Goal: Task Accomplishment & Management: Use online tool/utility

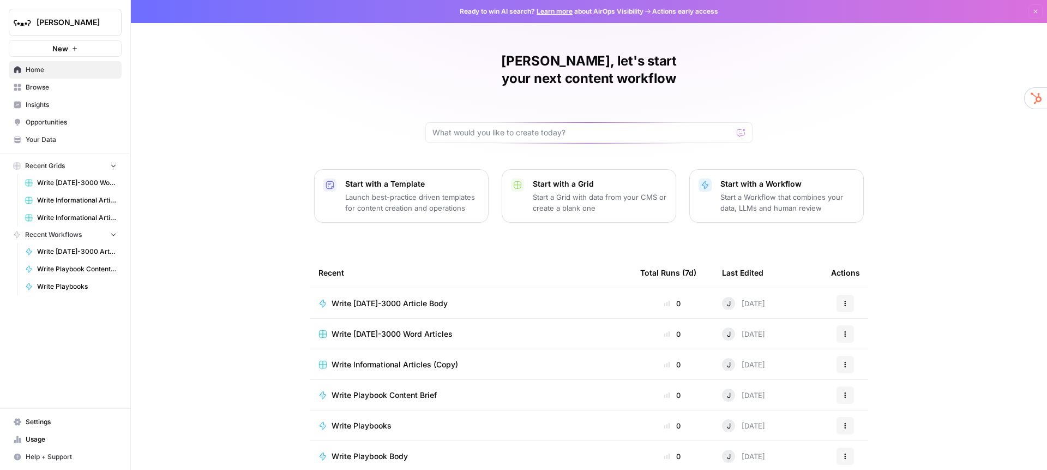
click at [43, 86] on span "Browse" at bounding box center [71, 87] width 91 height 10
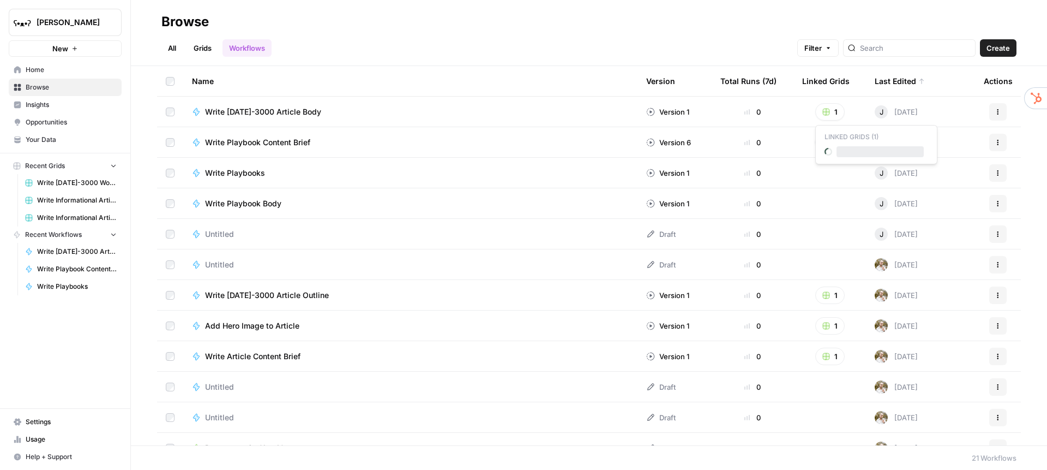
click at [832, 111] on button "1" at bounding box center [829, 111] width 29 height 17
click at [855, 147] on span "Write [DATE]-3000 Word Articles" at bounding box center [880, 151] width 87 height 11
click at [290, 115] on span "Write [DATE]-3000 Article Body" at bounding box center [263, 111] width 116 height 11
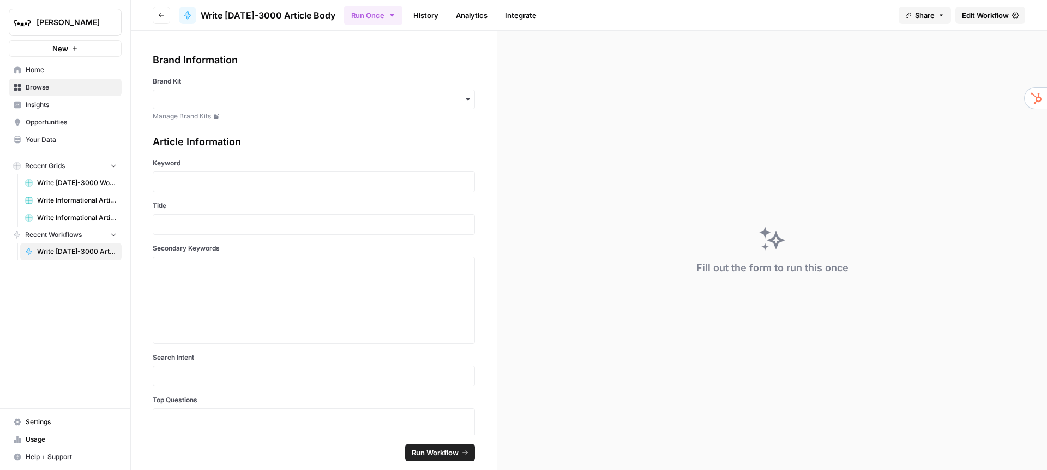
click at [413, 18] on link "History" at bounding box center [426, 15] width 38 height 17
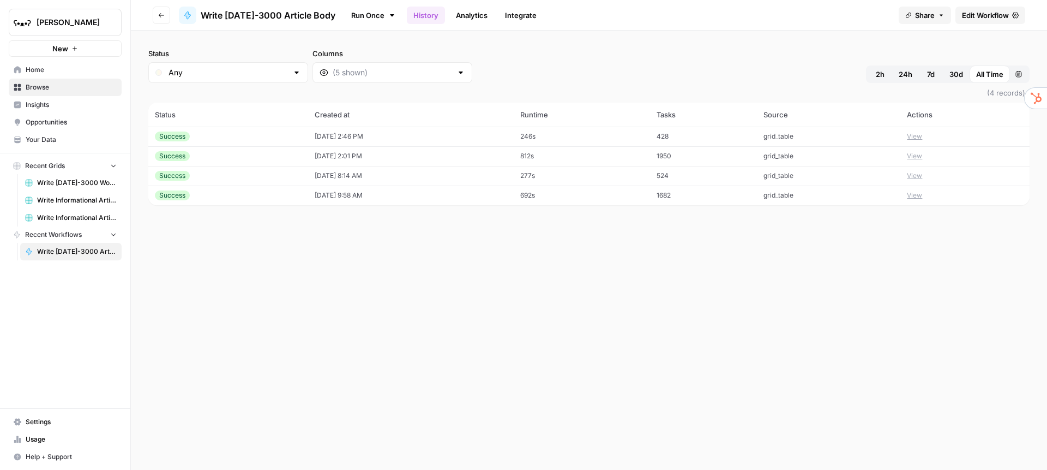
click at [463, 14] on link "Analytics" at bounding box center [471, 15] width 45 height 17
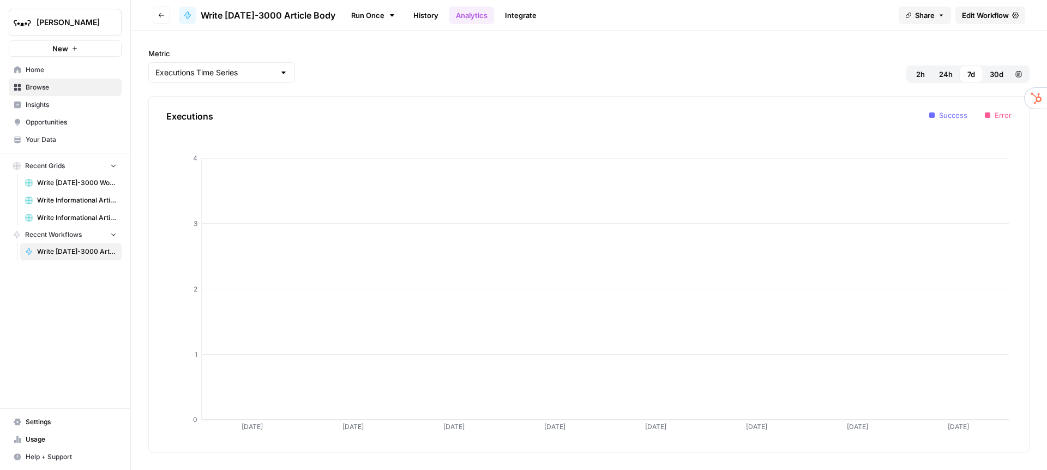
click at [49, 73] on span "Home" at bounding box center [71, 70] width 91 height 10
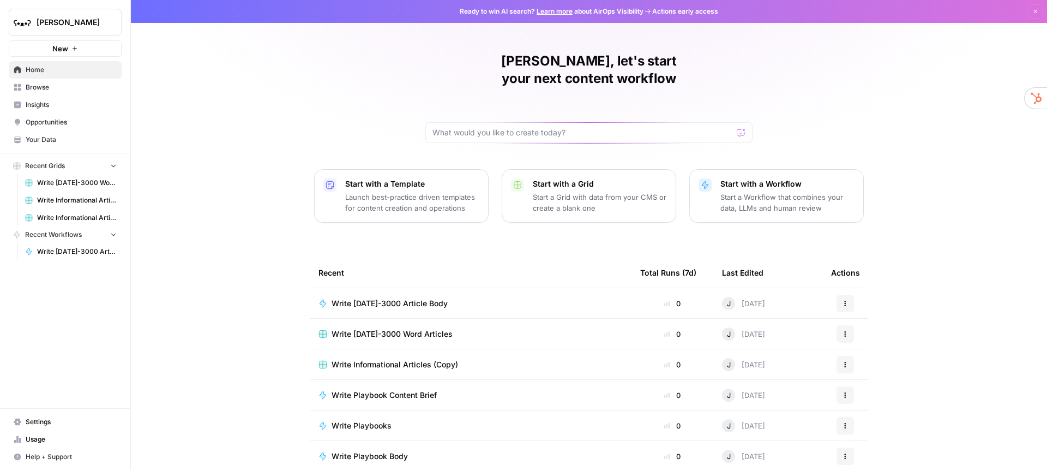
scroll to position [32, 0]
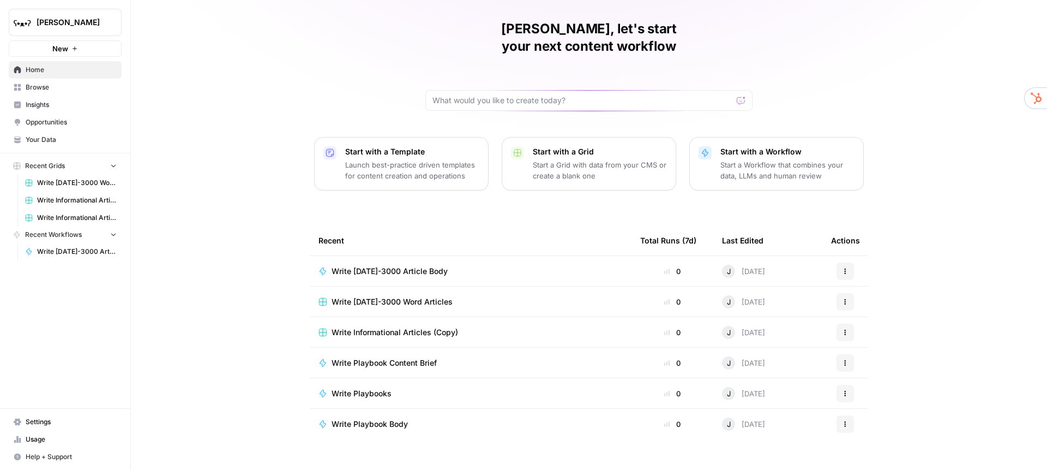
click at [379, 357] on span "Write Playbook Content Brief" at bounding box center [384, 362] width 105 height 11
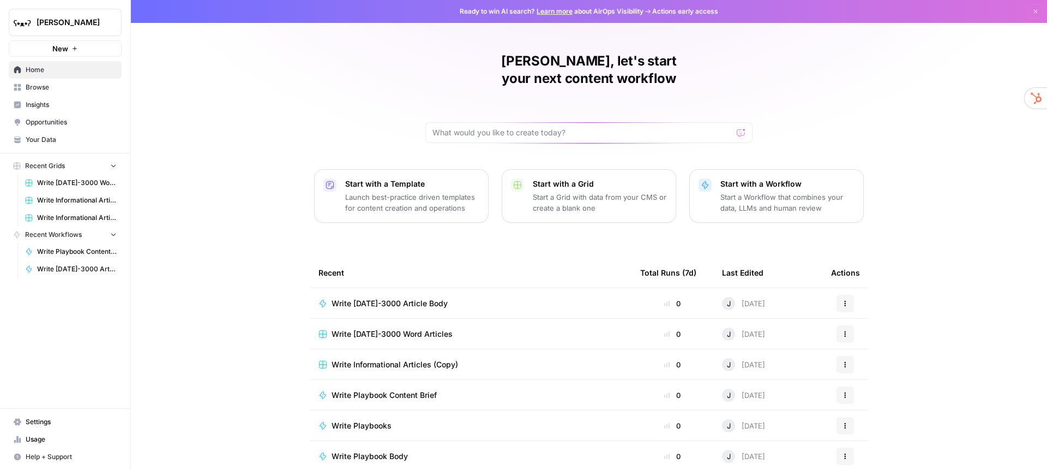
scroll to position [32, 0]
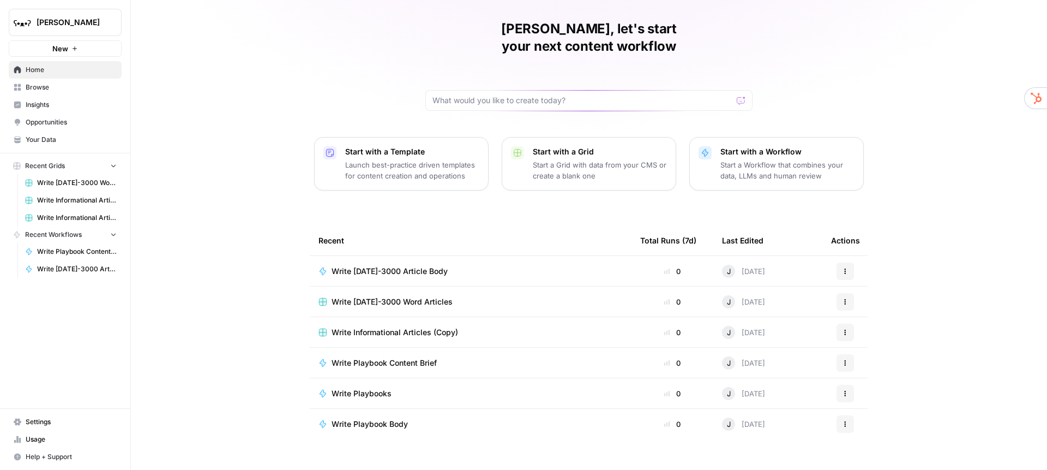
click at [391, 418] on span "Write Playbook Body" at bounding box center [370, 423] width 76 height 11
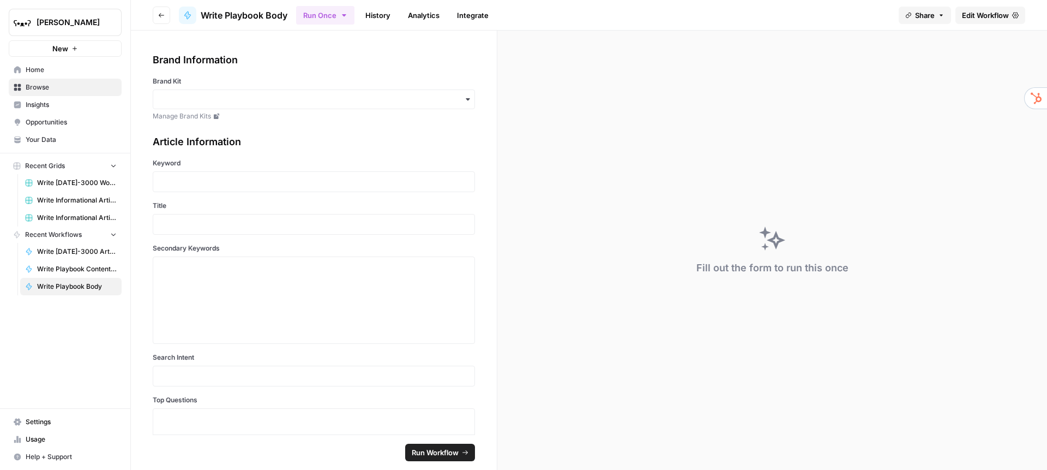
click at [77, 184] on span "Write [DATE]-3000 Word Articles" at bounding box center [77, 183] width 80 height 10
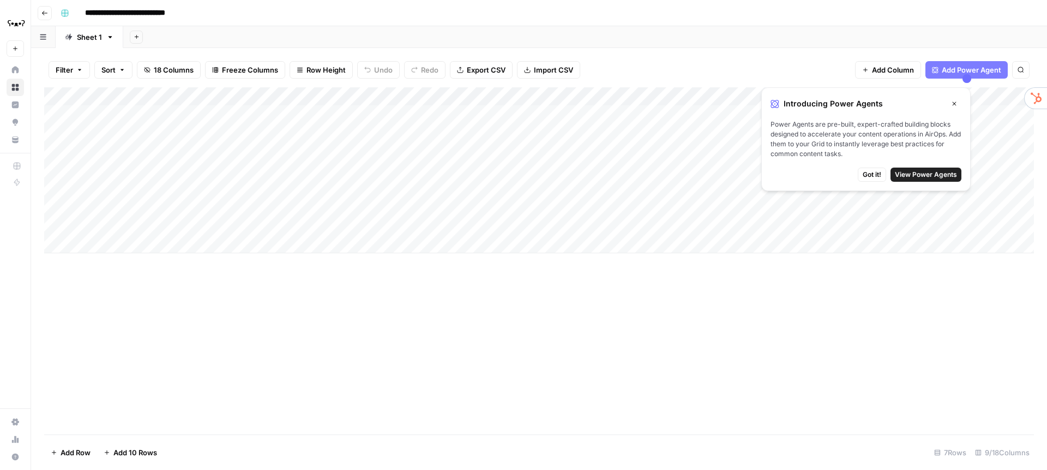
click at [958, 101] on button "Close" at bounding box center [954, 104] width 14 height 14
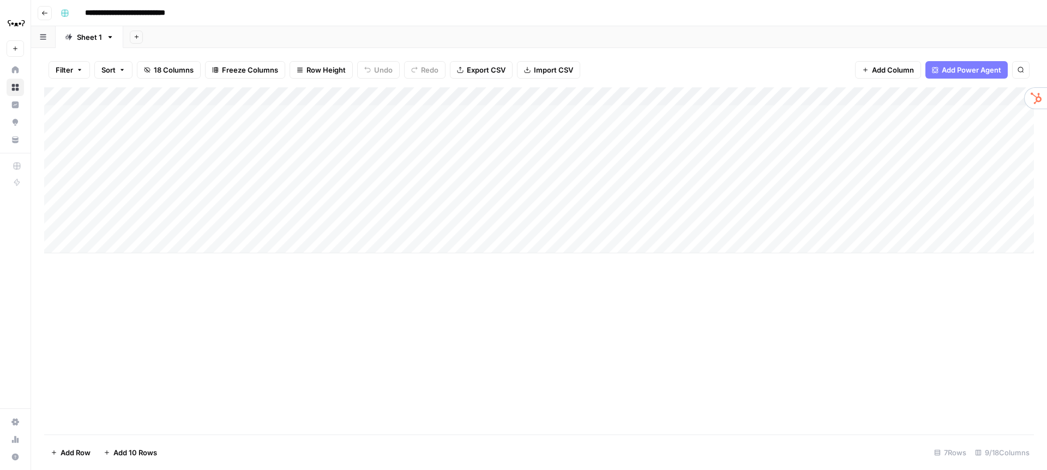
click at [274, 99] on div "Add Column" at bounding box center [539, 170] width 990 height 166
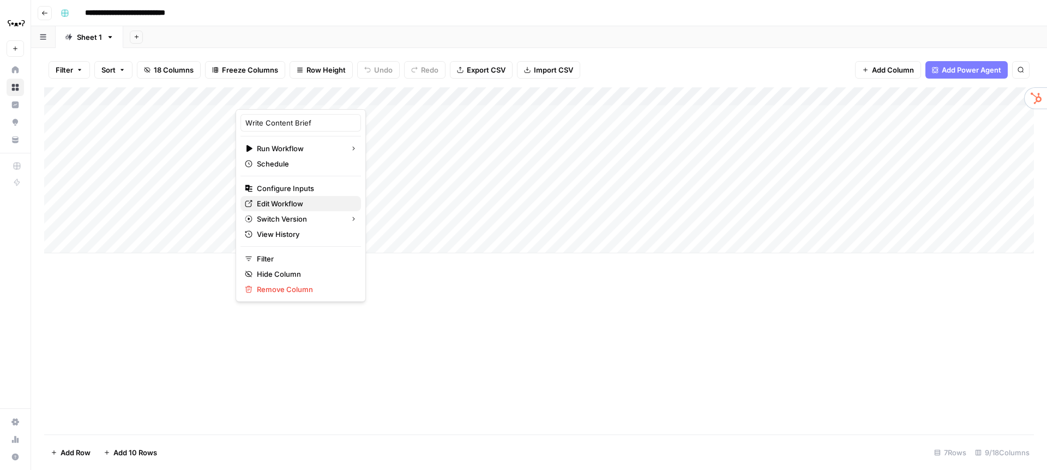
click at [279, 199] on span "Edit Workflow" at bounding box center [304, 203] width 95 height 11
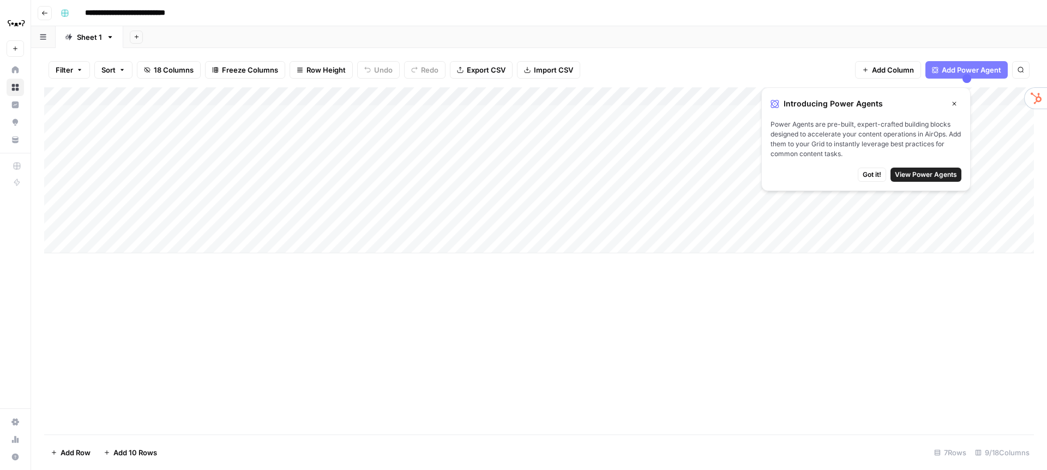
click at [950, 104] on button "Close" at bounding box center [954, 104] width 14 height 14
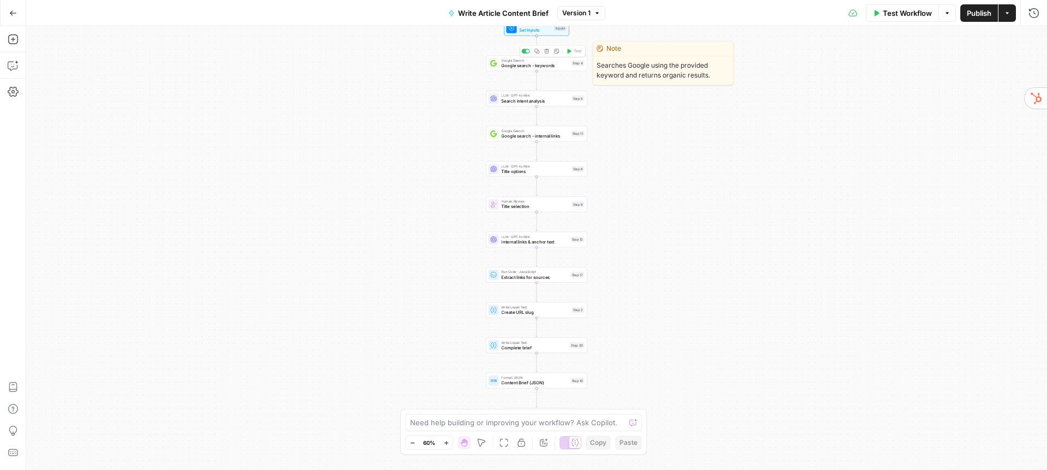
click at [529, 65] on span "Google search - keywords" at bounding box center [535, 65] width 68 height 7
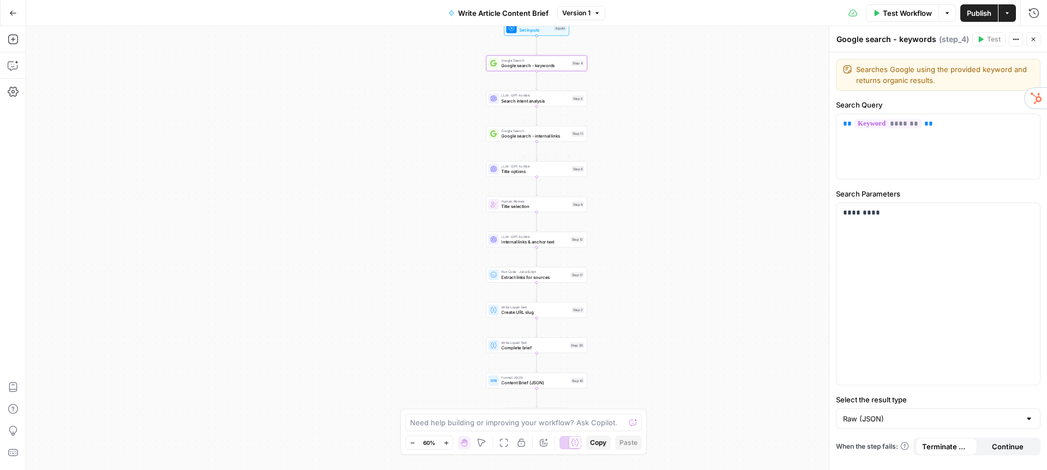
click at [522, 98] on span "Search intent analysis" at bounding box center [535, 101] width 68 height 7
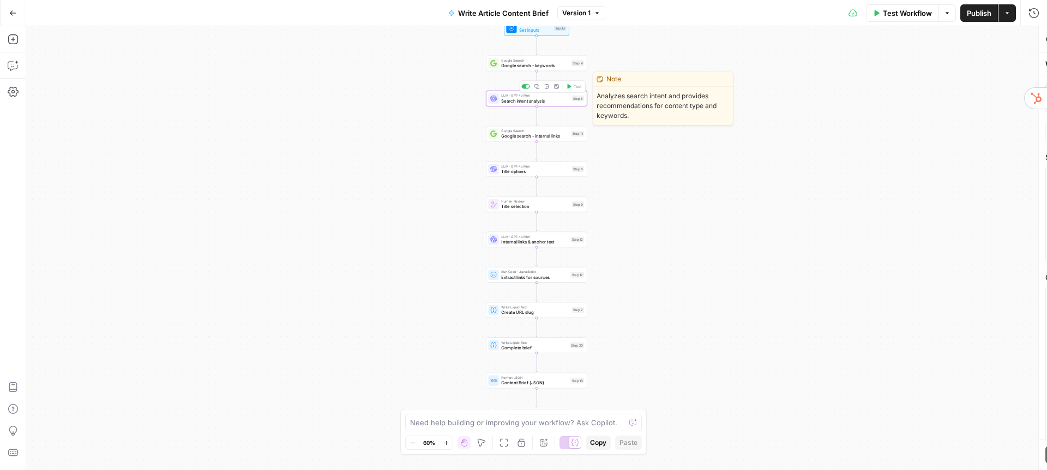
type textarea "Search intent analysis"
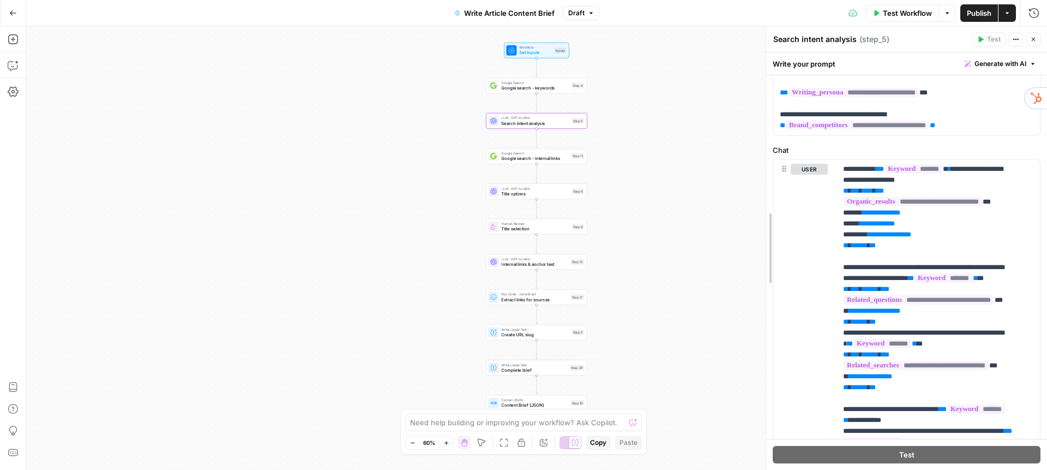
scroll to position [94, 0]
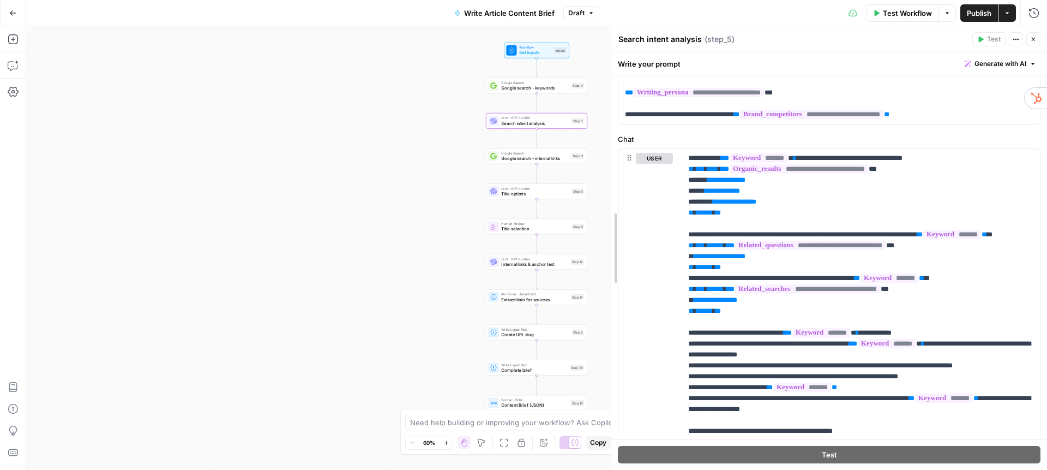
drag, startPoint x: 832, startPoint y: 215, endPoint x: 670, endPoint y: 197, distance: 163.5
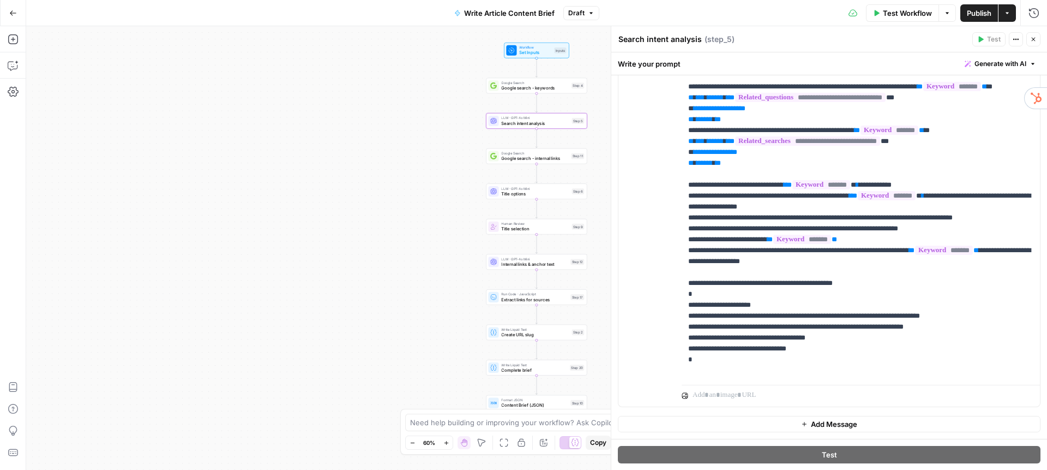
scroll to position [0, 0]
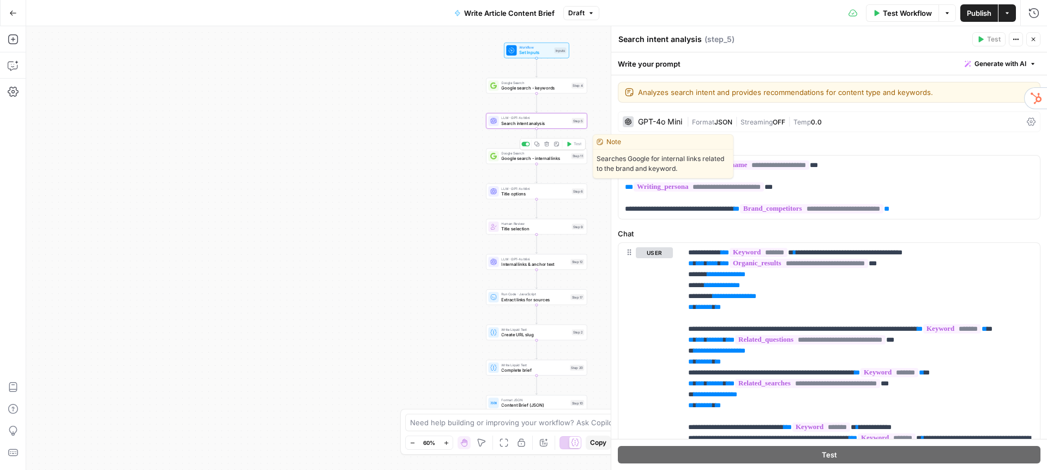
click at [520, 158] on span "Google search - internal links" at bounding box center [534, 158] width 67 height 7
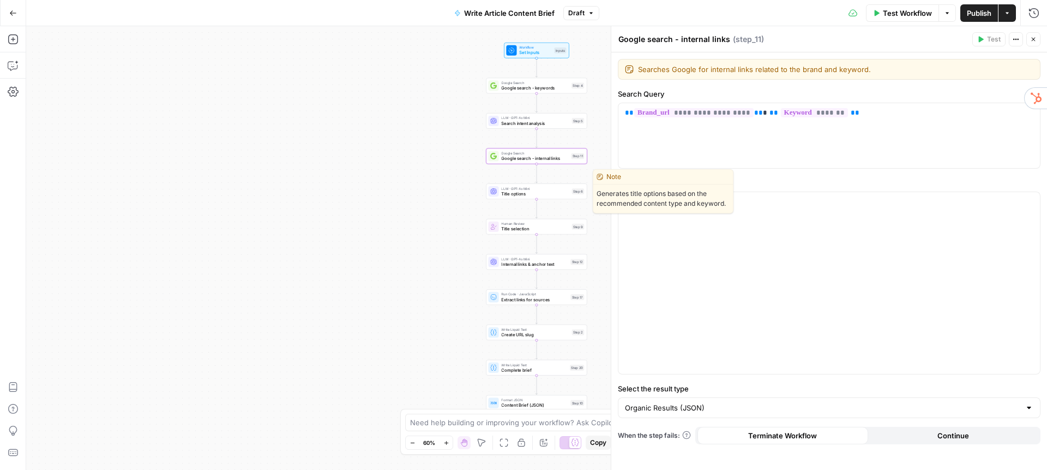
click at [525, 195] on span "Title options" at bounding box center [535, 193] width 68 height 7
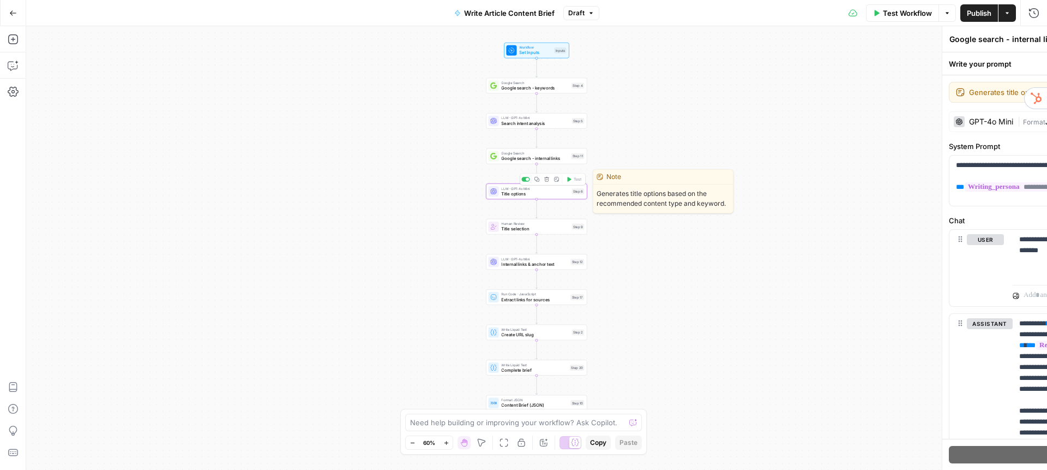
type textarea "Title options"
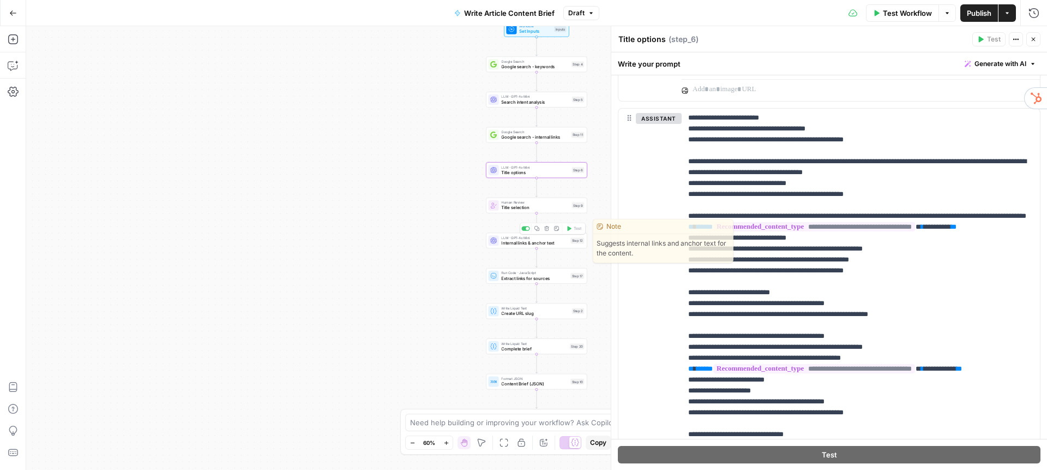
scroll to position [208, 0]
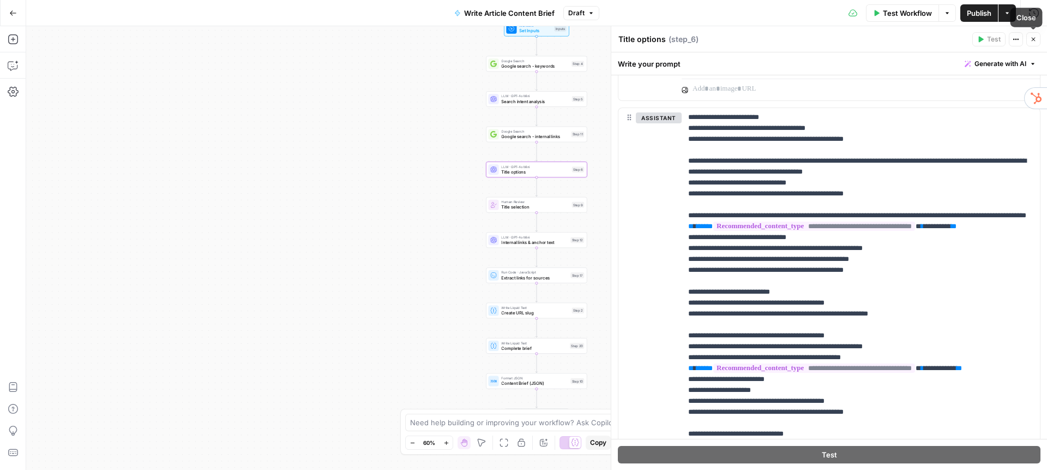
click at [1031, 34] on button "Close" at bounding box center [1034, 39] width 14 height 14
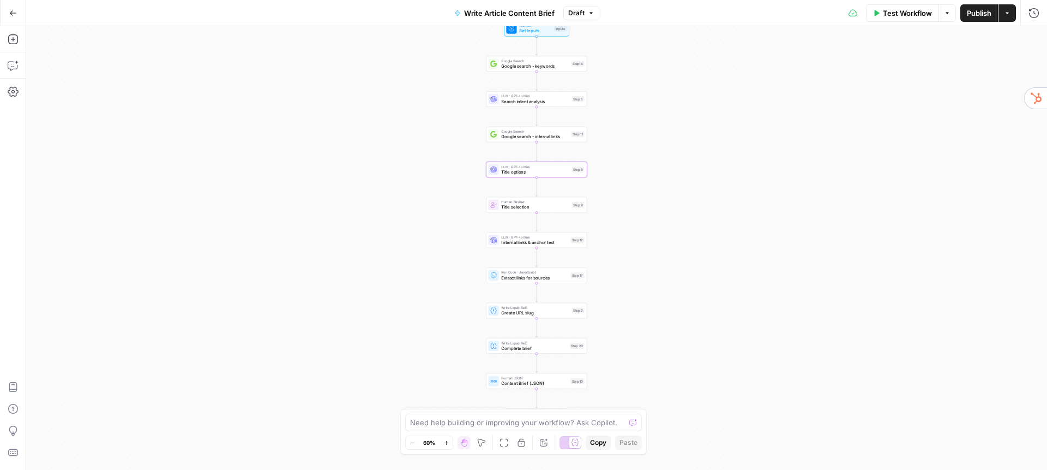
click at [13, 15] on icon "button" at bounding box center [13, 13] width 8 height 8
